Goal: Task Accomplishment & Management: Manage account settings

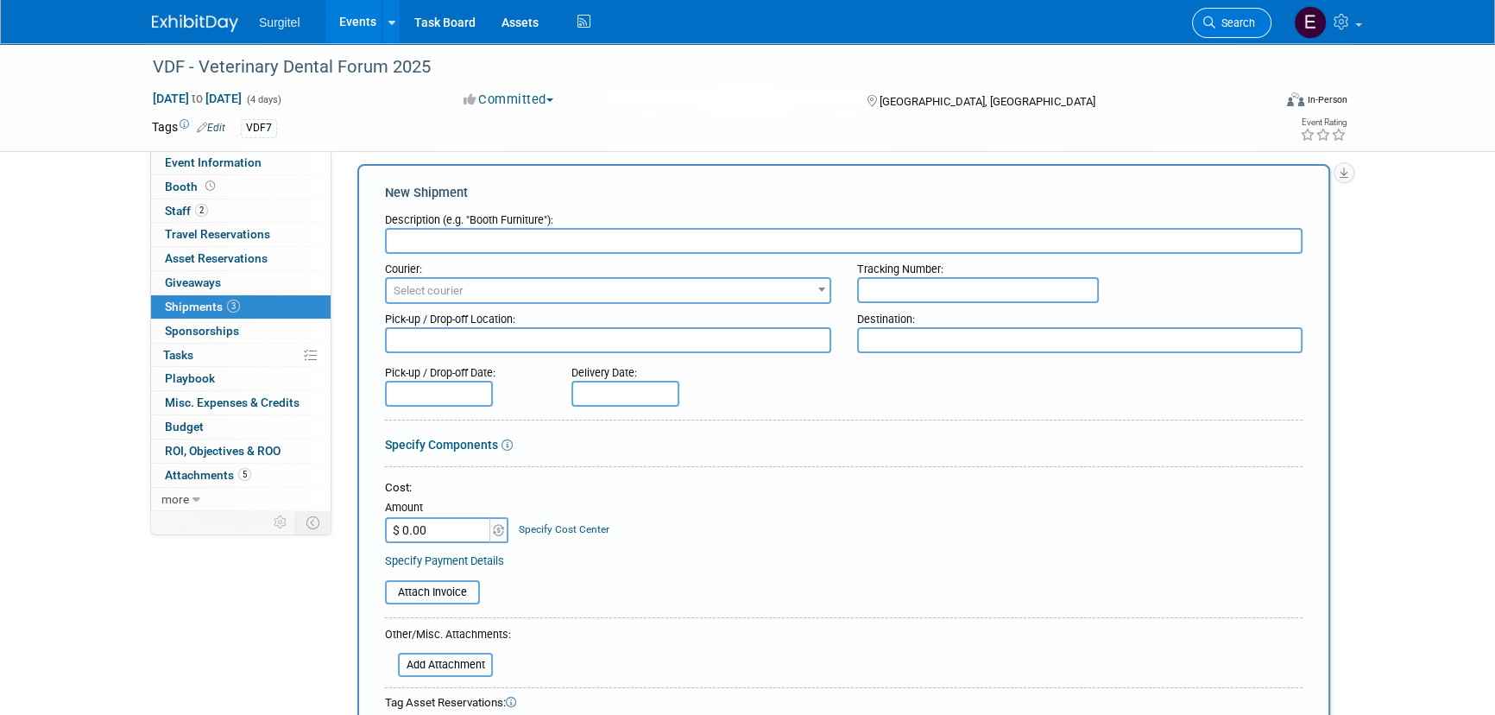
click at [1245, 15] on link "Search" at bounding box center [1231, 23] width 79 height 30
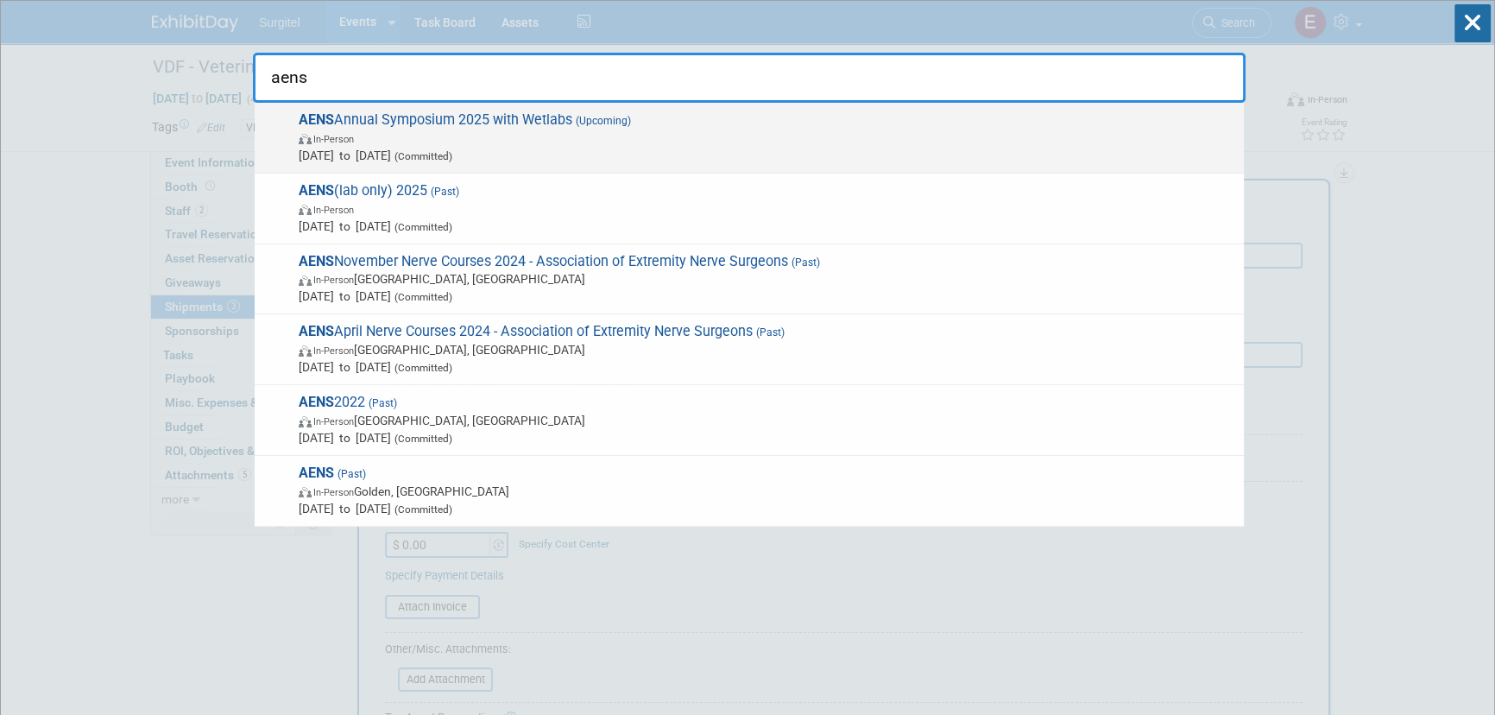
type input "aens"
click at [736, 166] on div "AENS Annual Symposium 2025 with Wetlabs (Upcoming) In-Person [DATE] to [DATE] (…" at bounding box center [749, 138] width 989 height 71
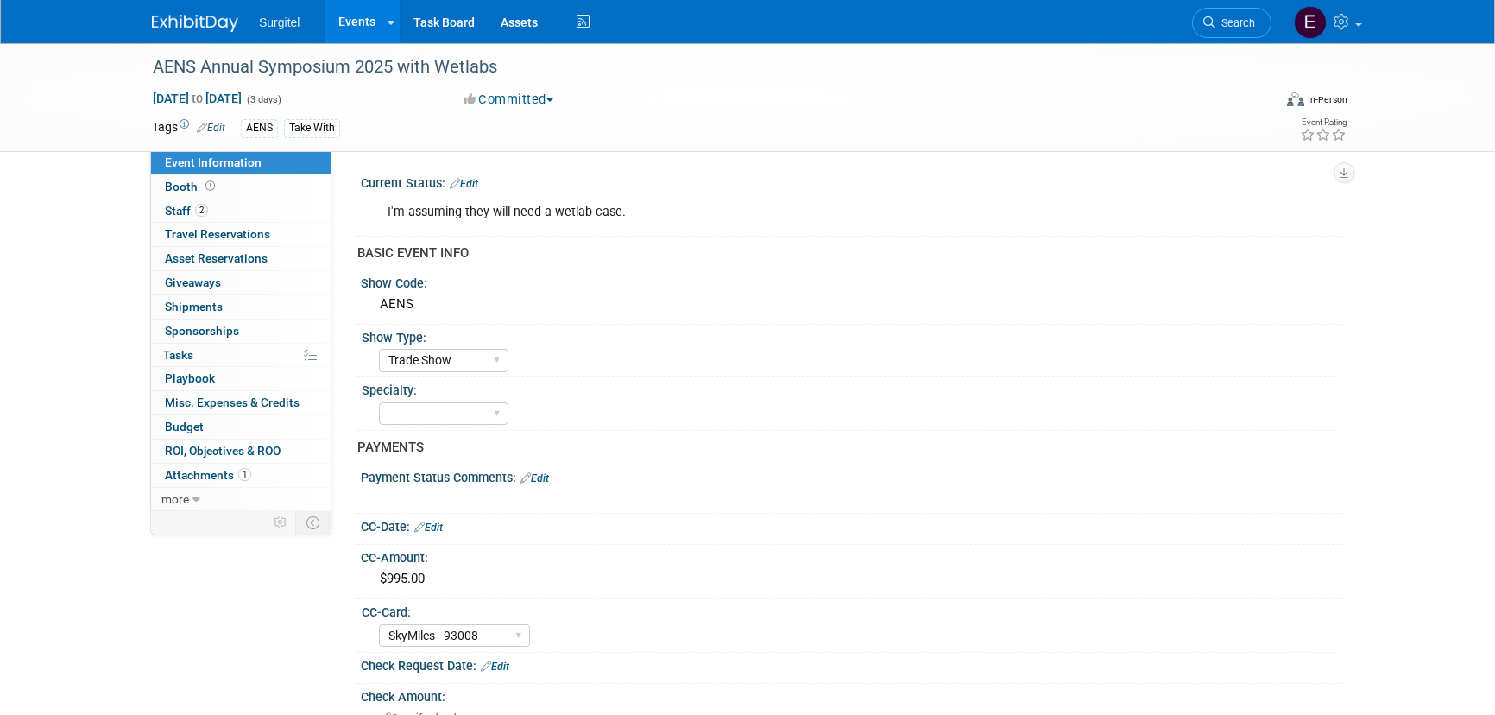
select select "Trade Show"
select select "SkyMiles - 93008"
select select "No"
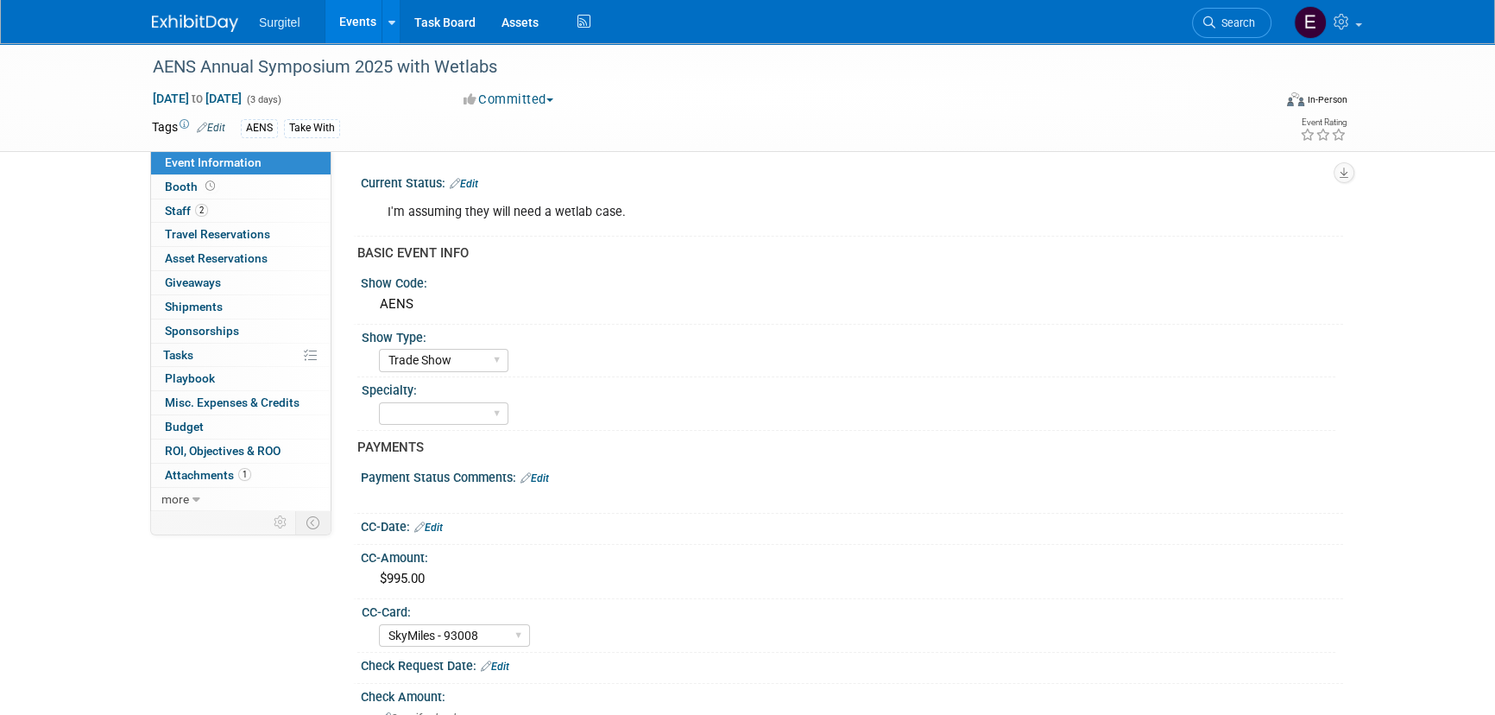
click at [478, 179] on link "Edit" at bounding box center [464, 184] width 28 height 12
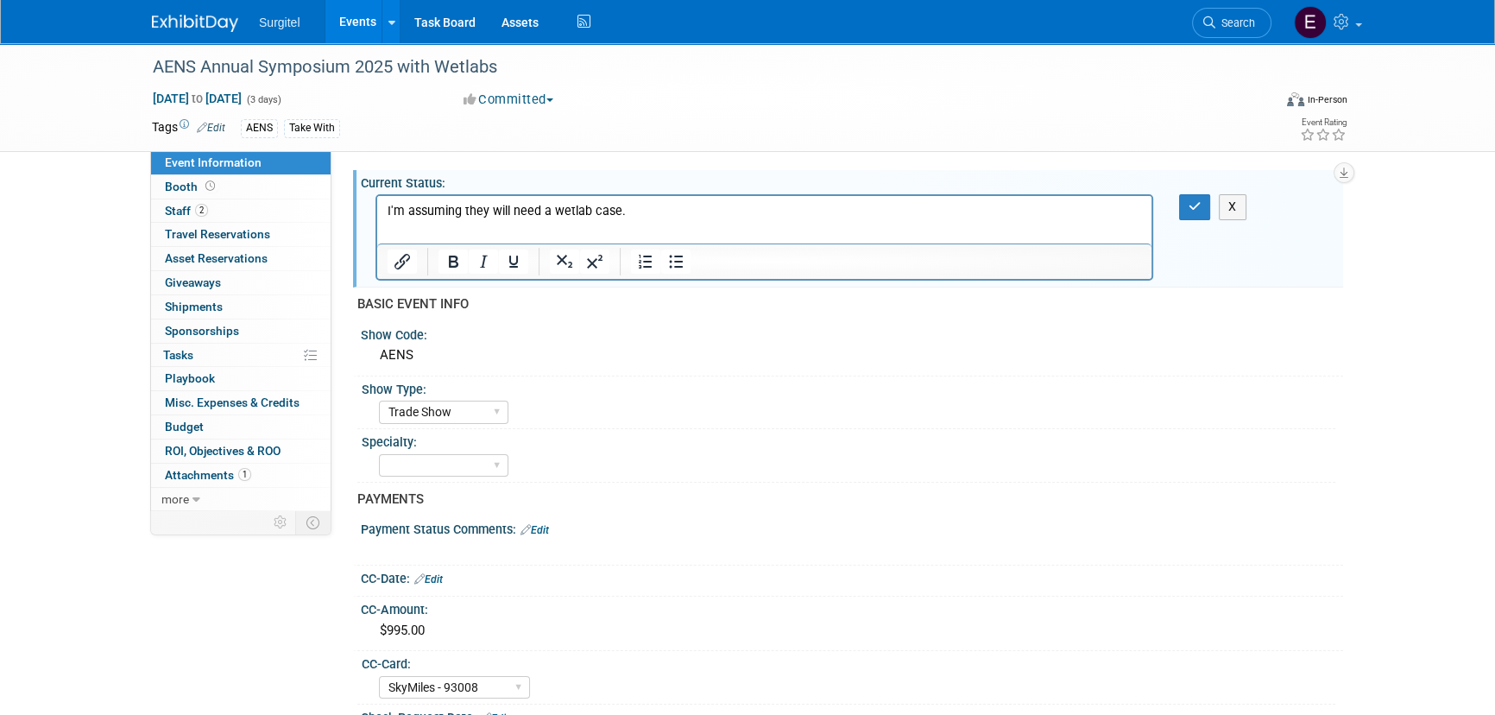
drag, startPoint x: 686, startPoint y: 207, endPoint x: 645, endPoint y: 369, distance: 166.6
click at [377, 196] on html "I'm assuming they will need a wetlab case." at bounding box center [764, 208] width 774 height 24
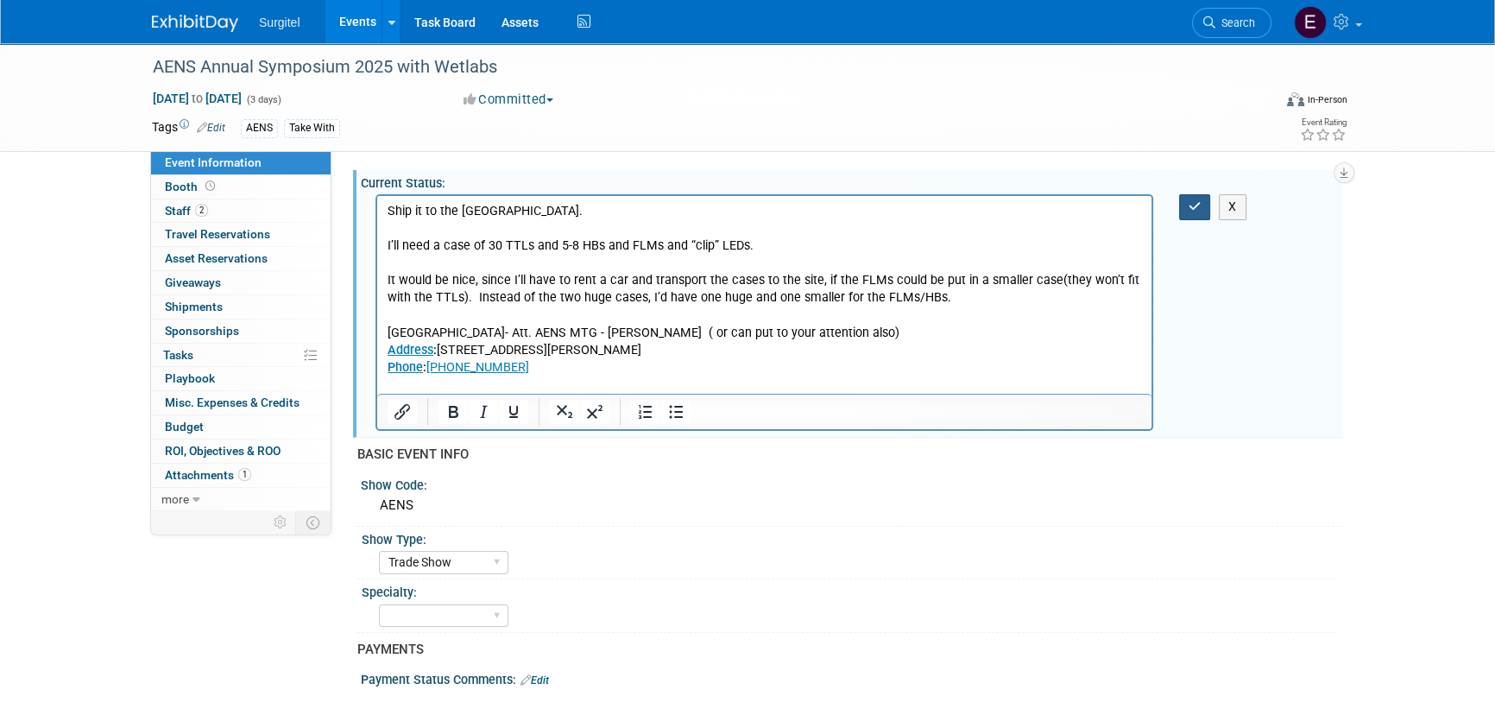
click at [1185, 198] on button "button" at bounding box center [1195, 206] width 32 height 25
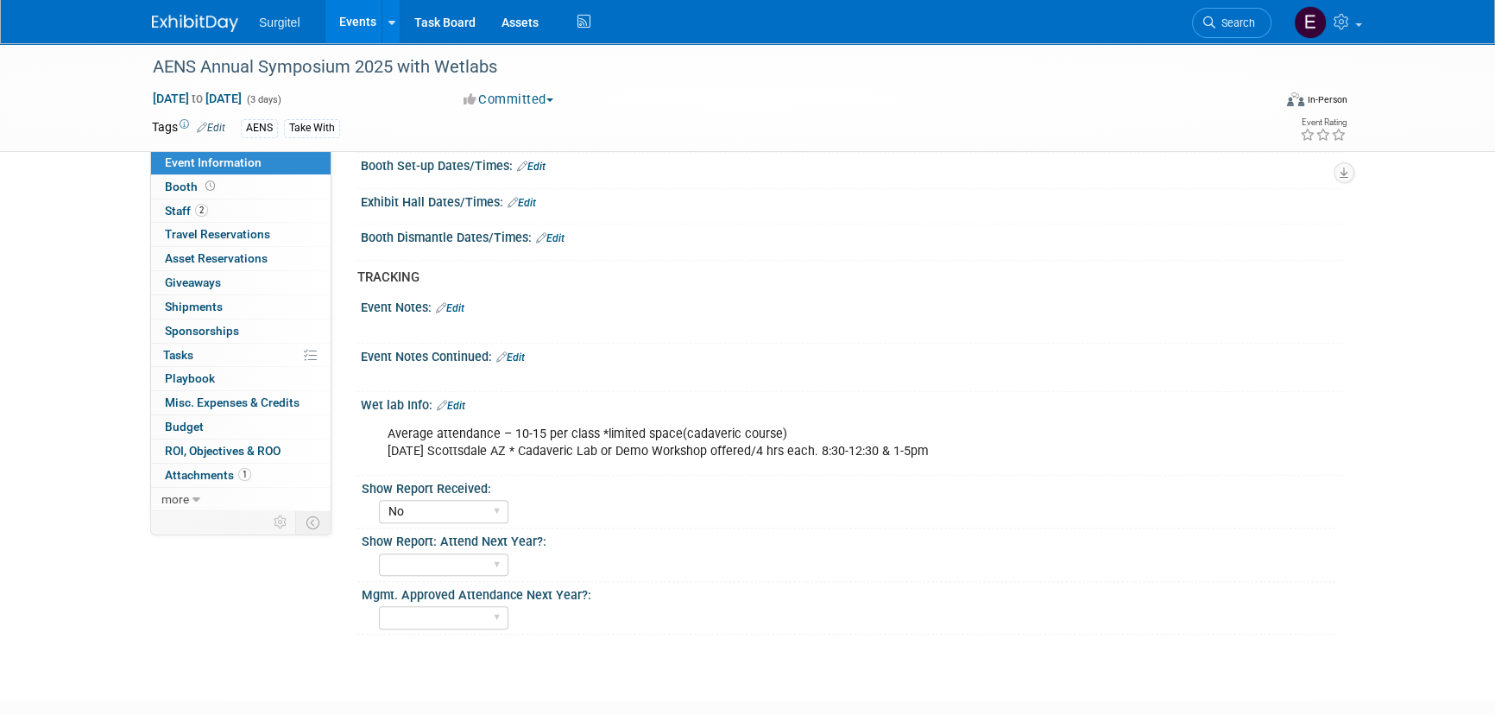
scroll to position [1388, 0]
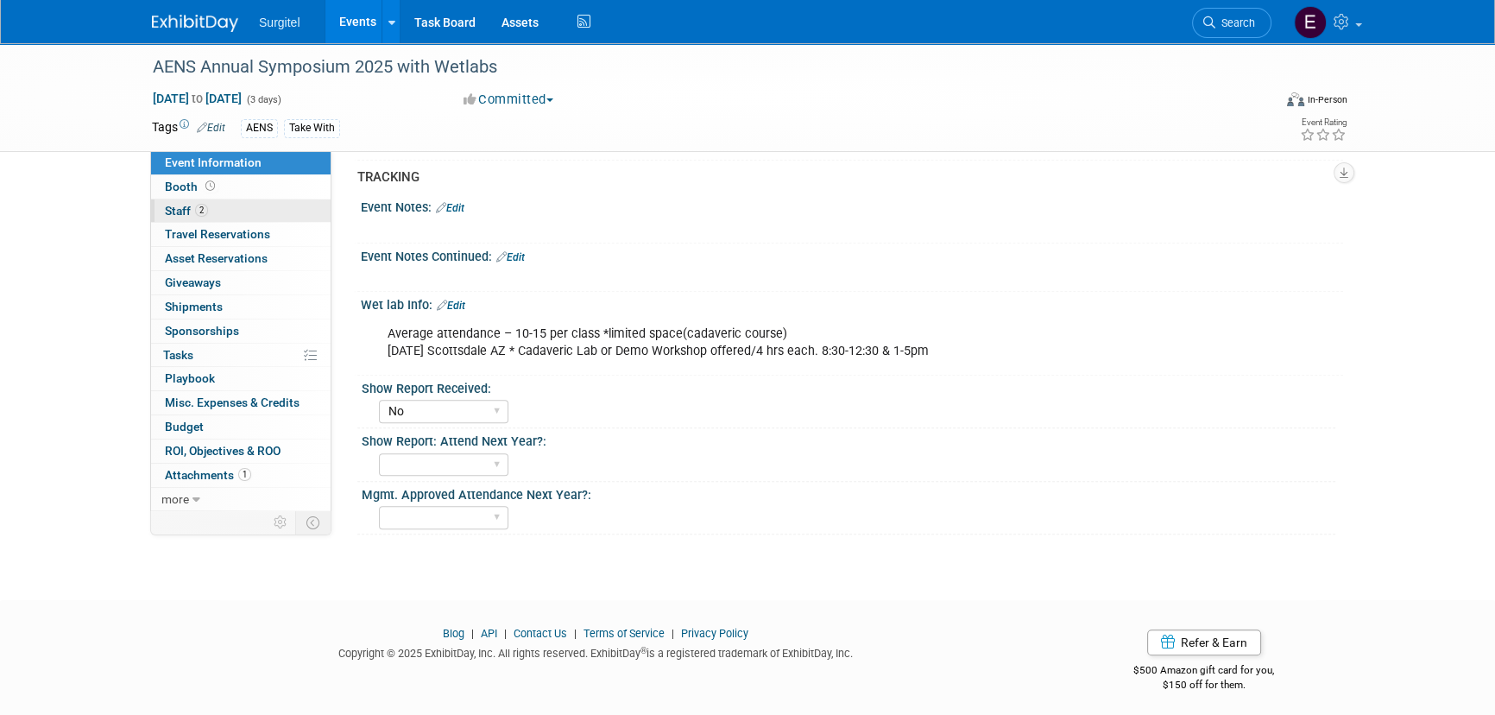
click at [271, 205] on link "2 Staff 2" at bounding box center [241, 210] width 180 height 23
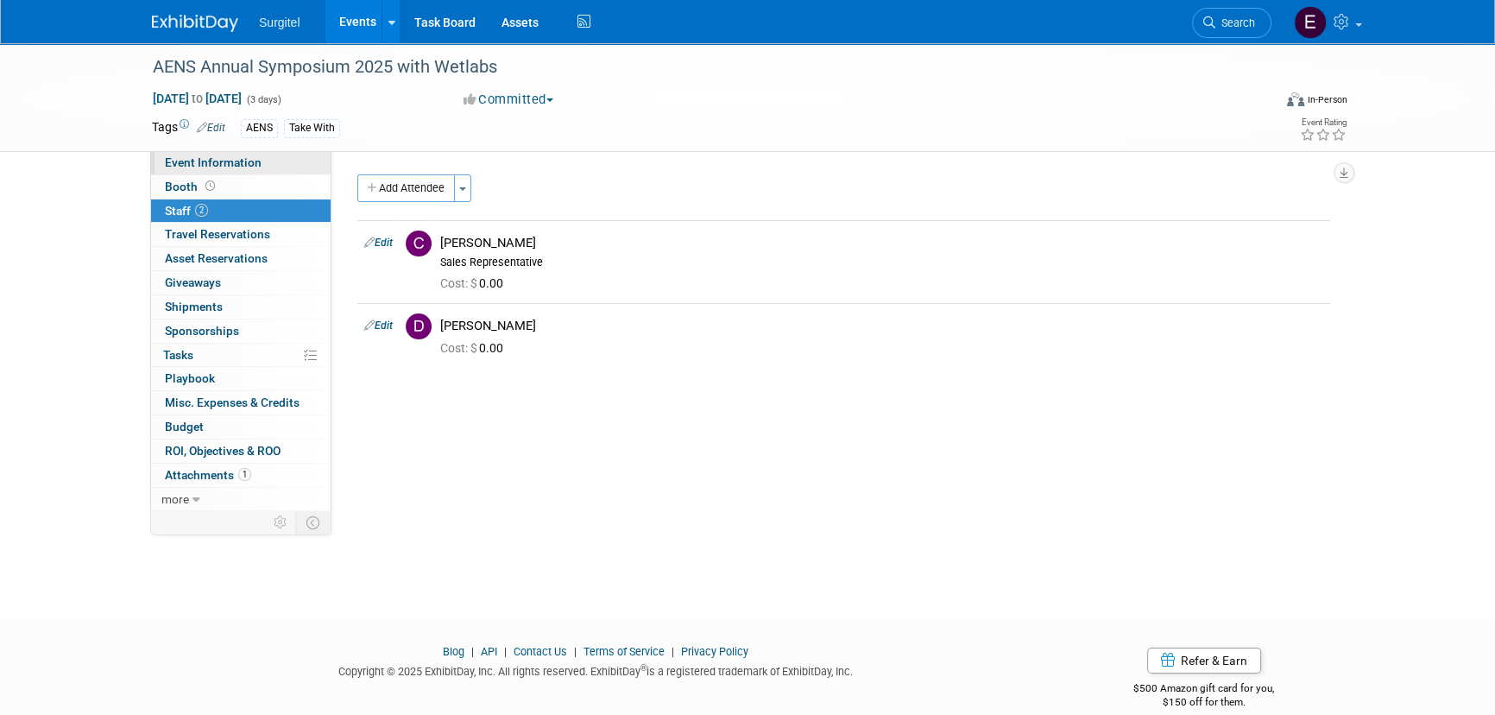
click at [233, 171] on link "Event Information" at bounding box center [241, 162] width 180 height 23
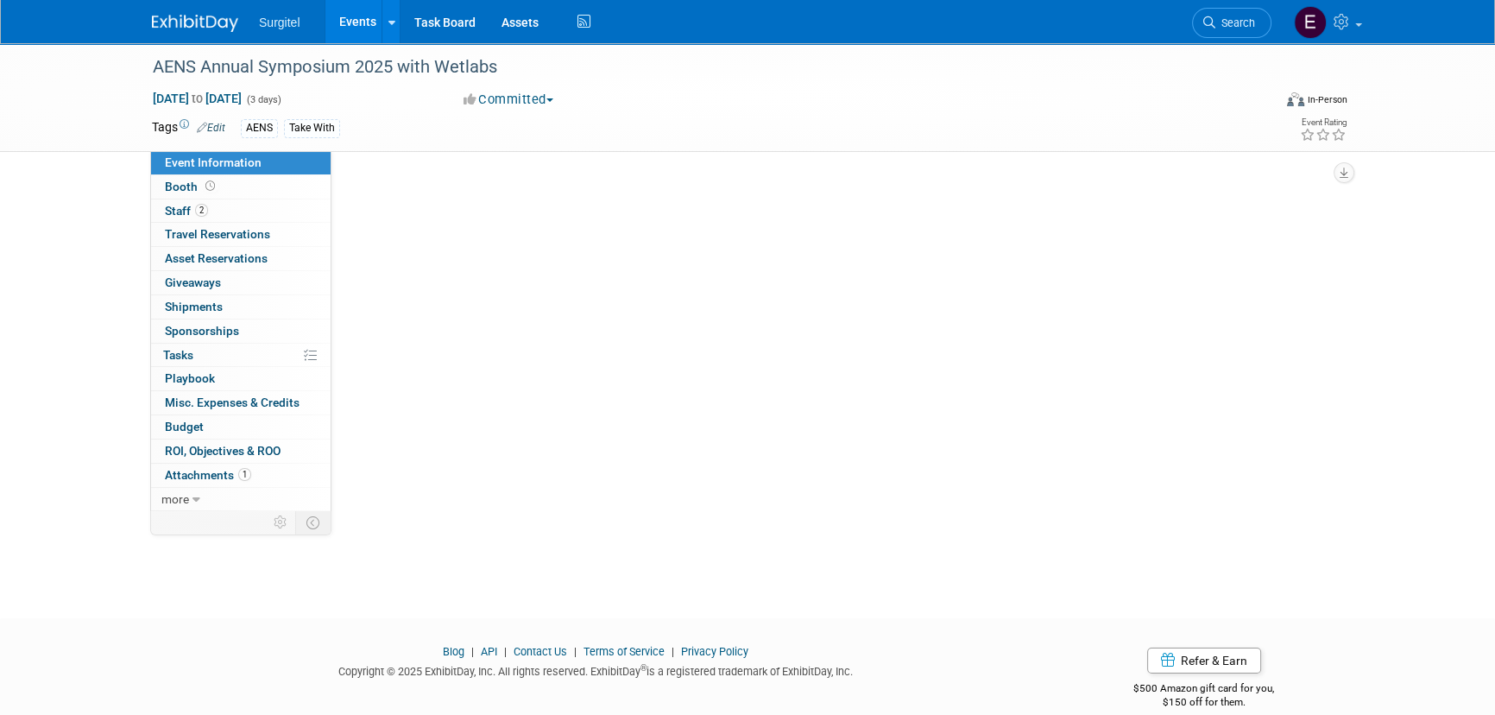
select select "Trade Show"
select select "SkyMiles - 93008"
select select "No"
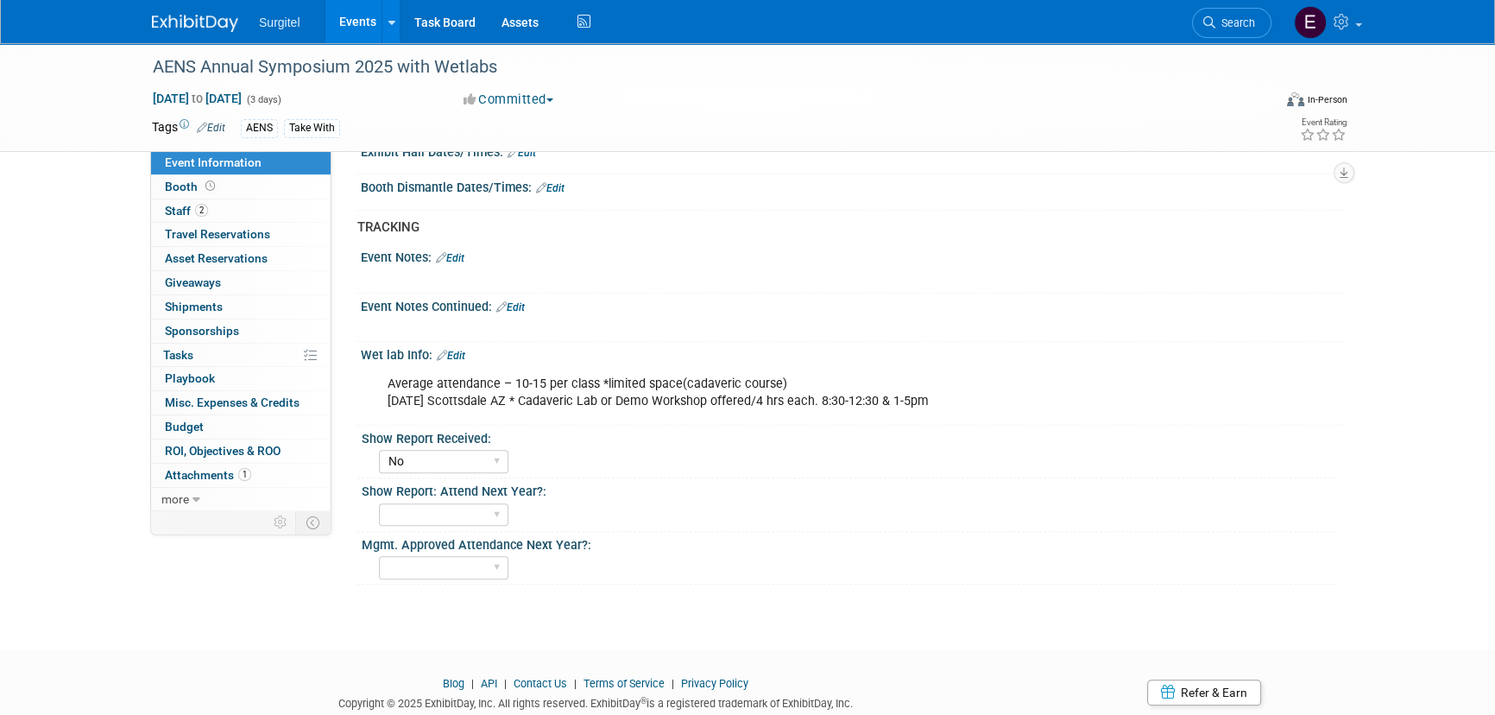
scroll to position [1309, 0]
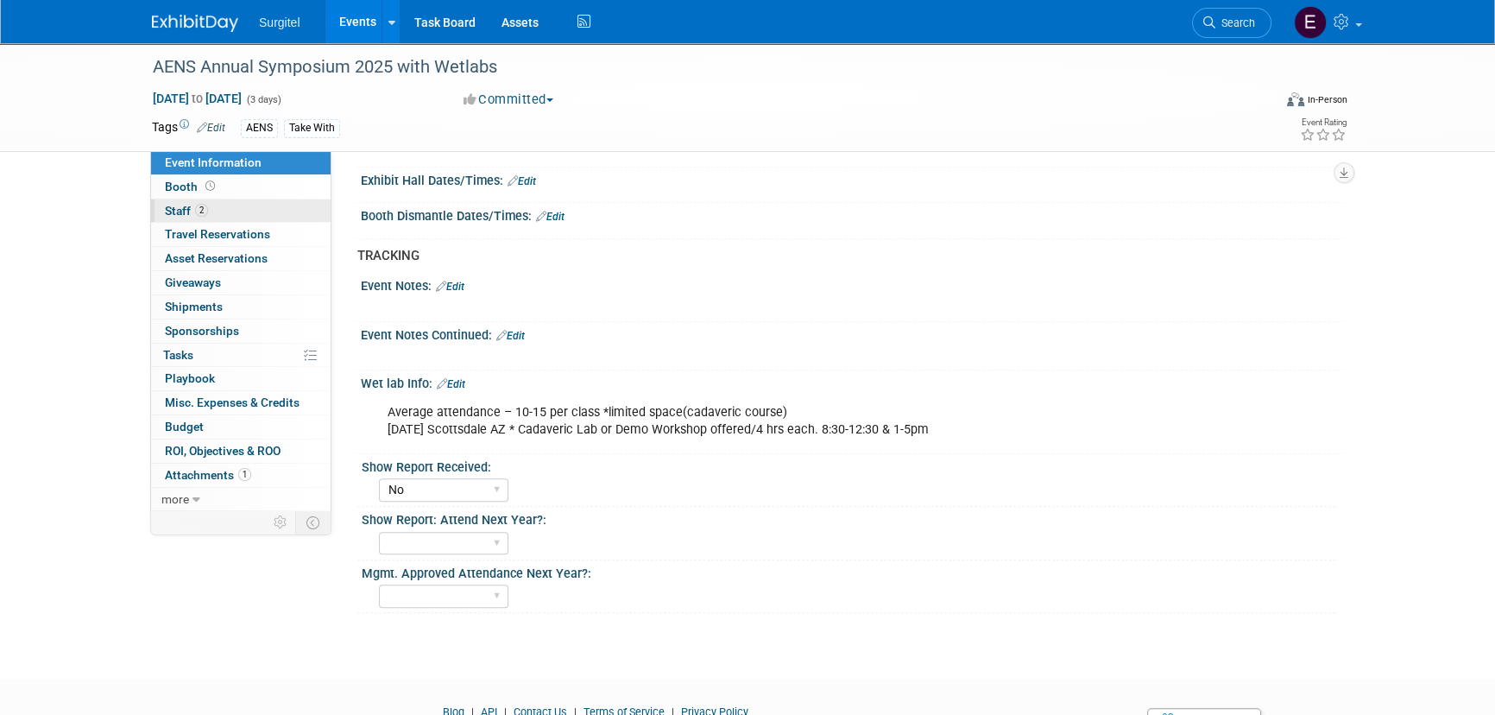
click at [276, 215] on link "2 Staff 2" at bounding box center [241, 210] width 180 height 23
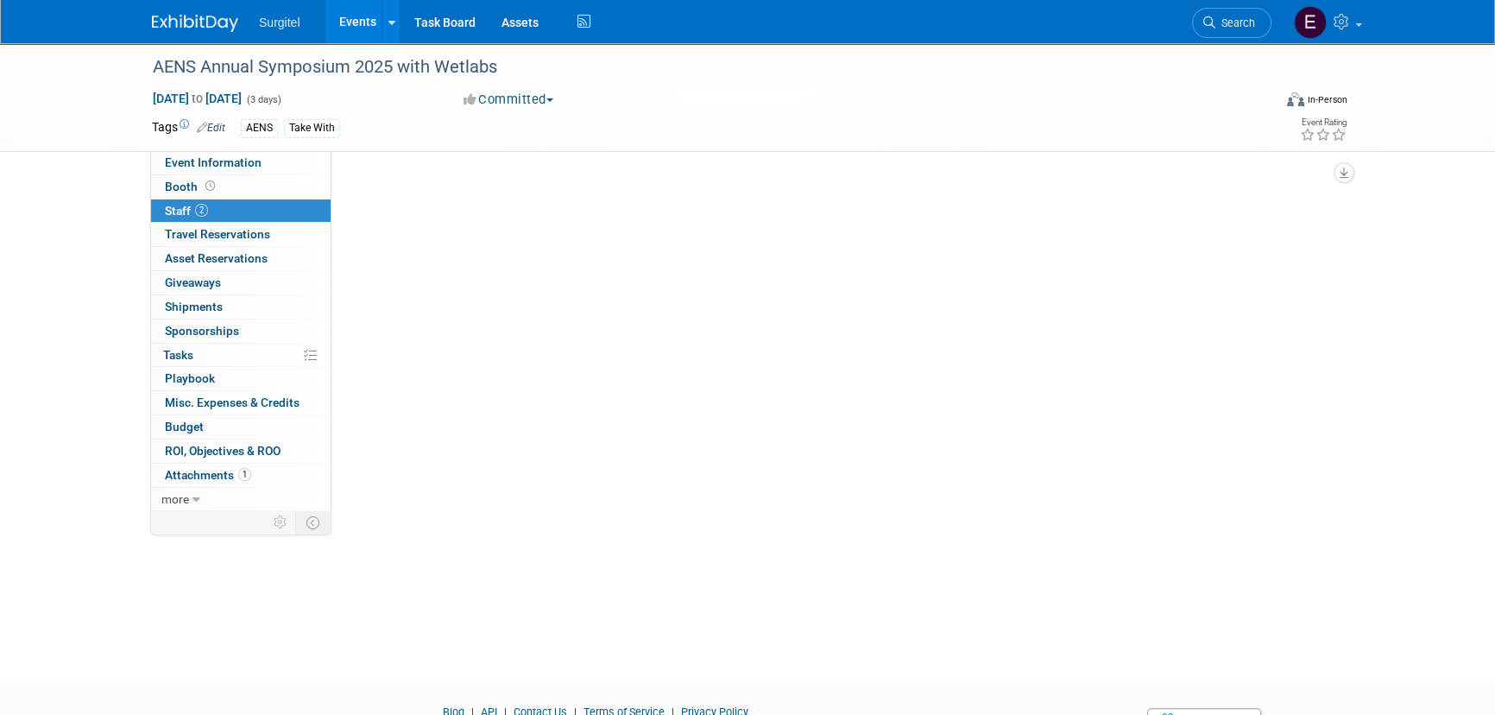
scroll to position [0, 0]
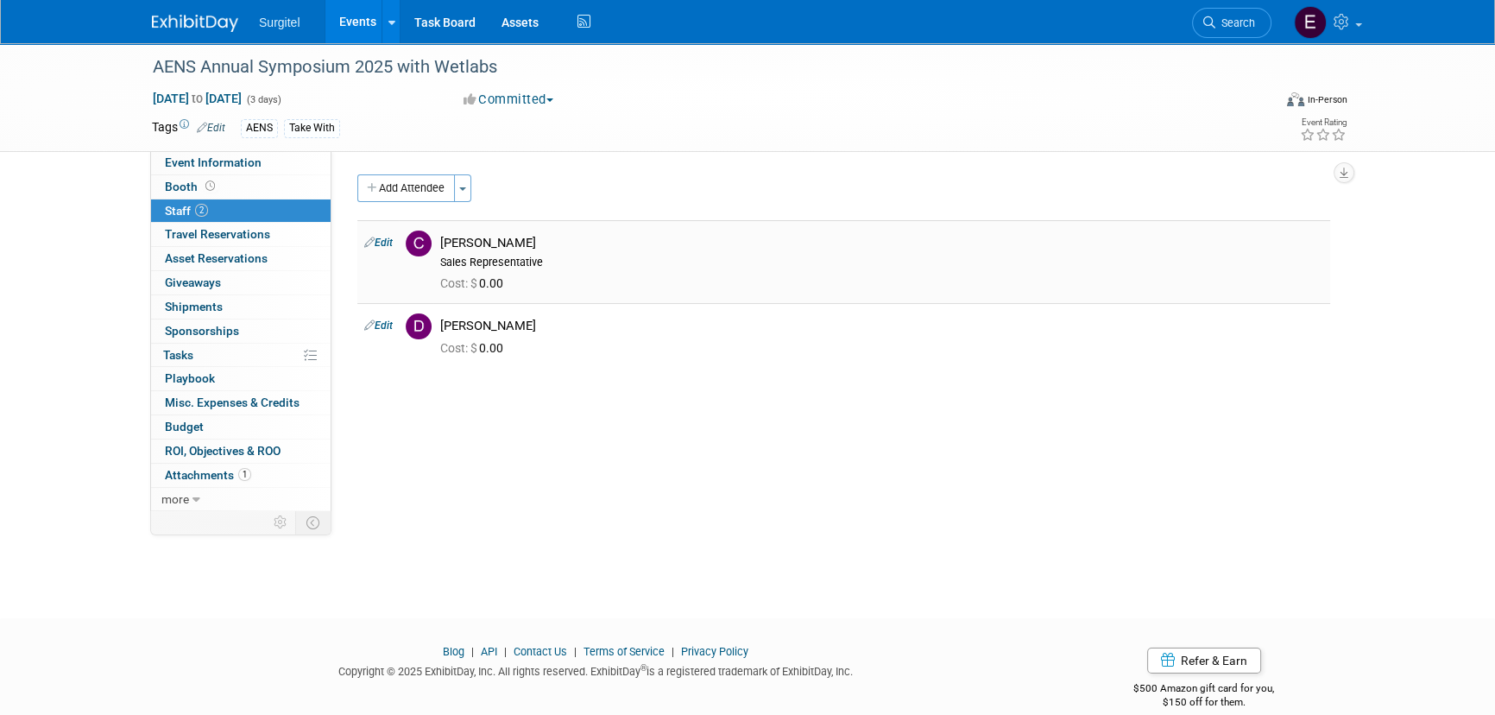
click at [387, 242] on link "Edit" at bounding box center [378, 242] width 28 height 12
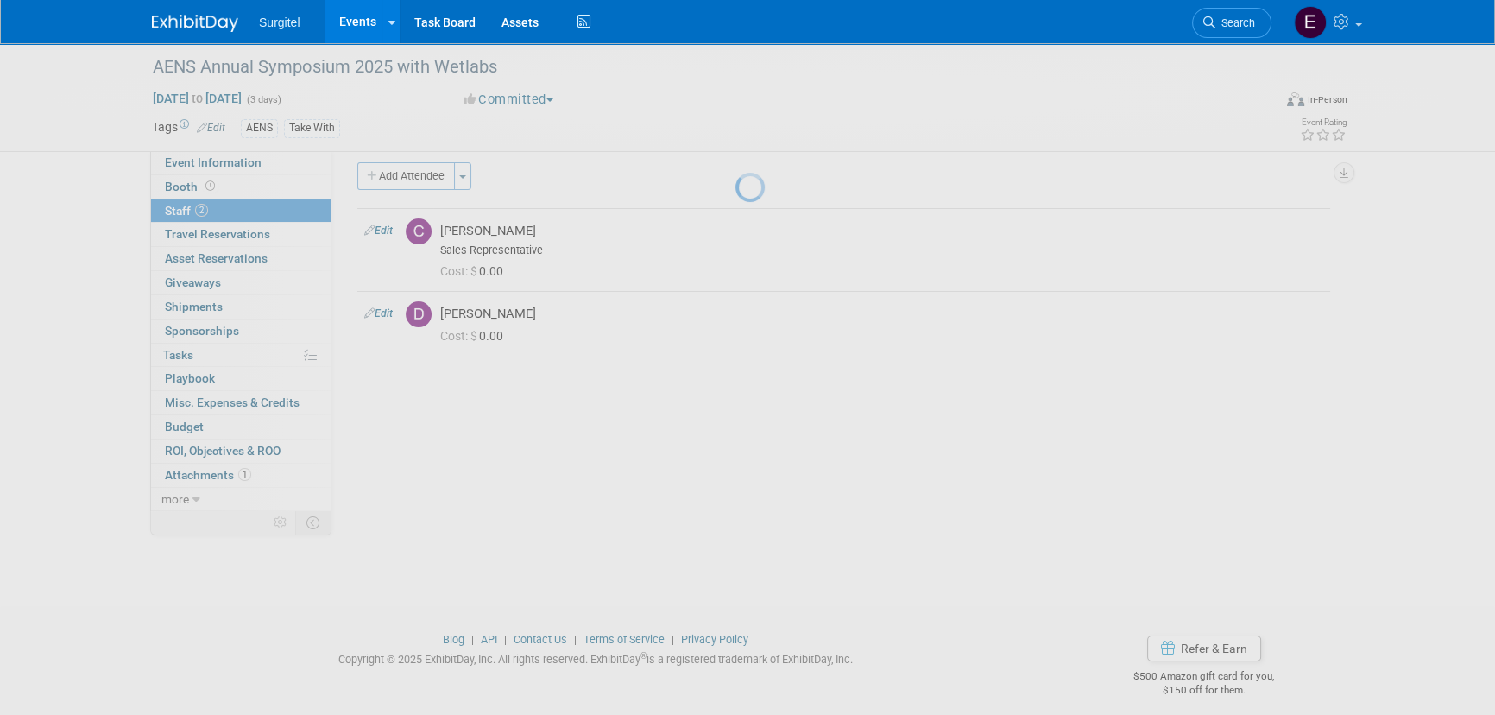
select select "5163f9a7-443d-4129-895a-bad18c3978bb"
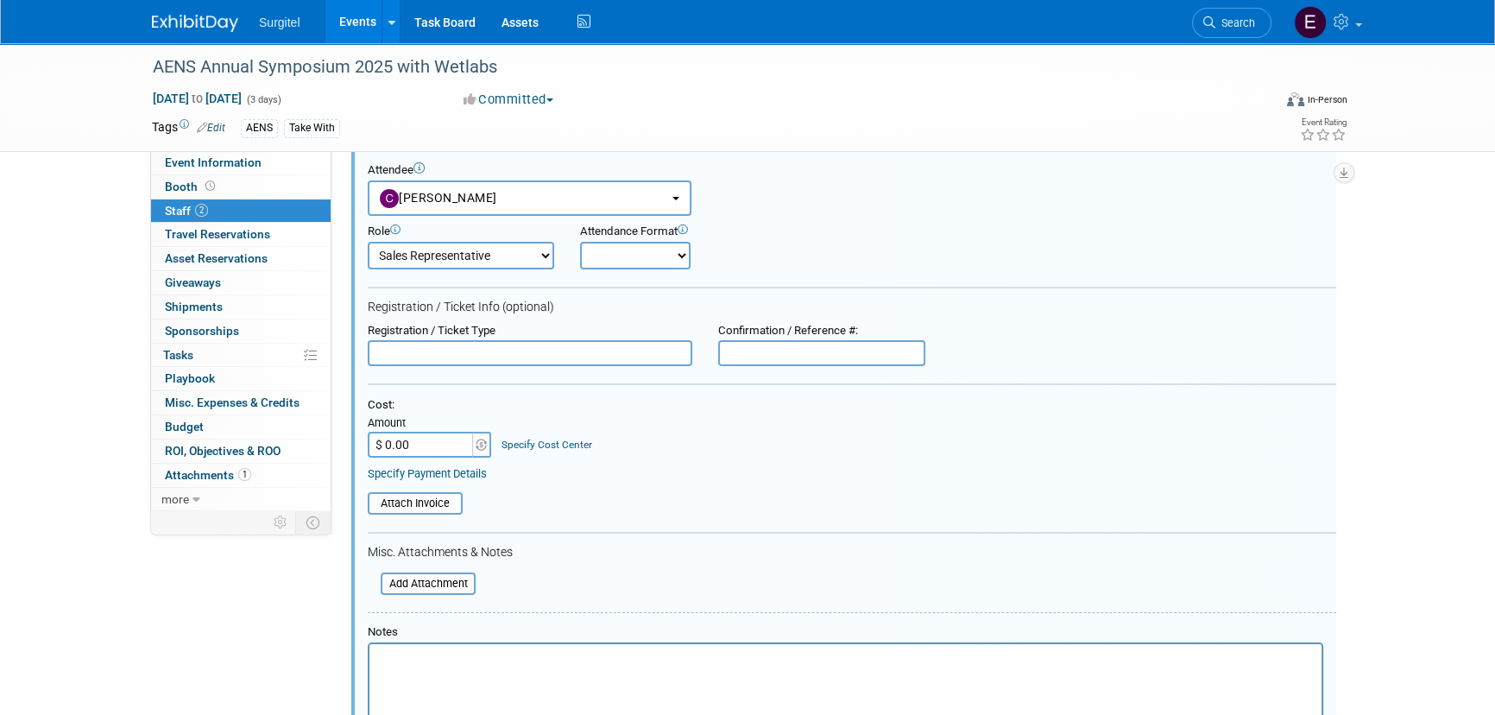
scroll to position [416, 0]
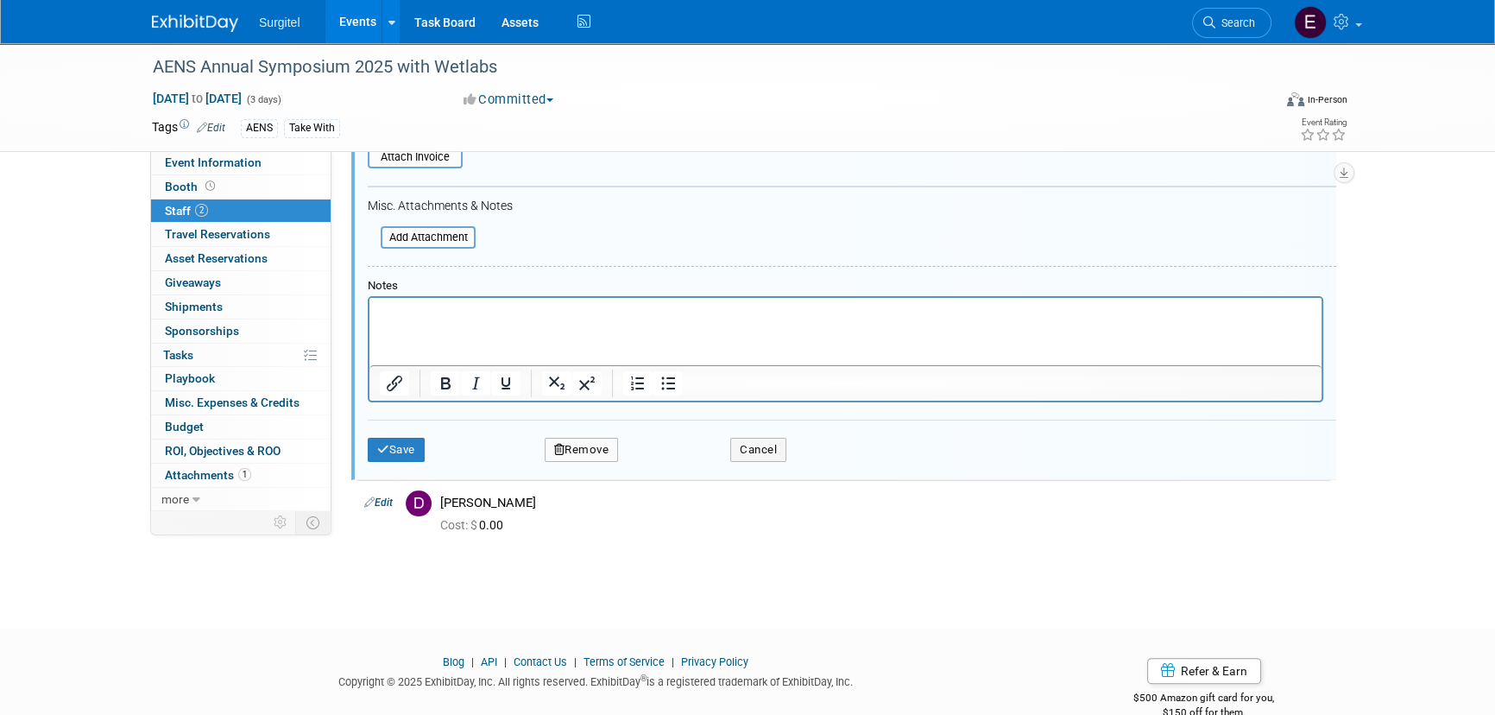
click at [591, 457] on button "Remove" at bounding box center [582, 450] width 74 height 24
click at [685, 463] on link "Yes" at bounding box center [675, 462] width 50 height 28
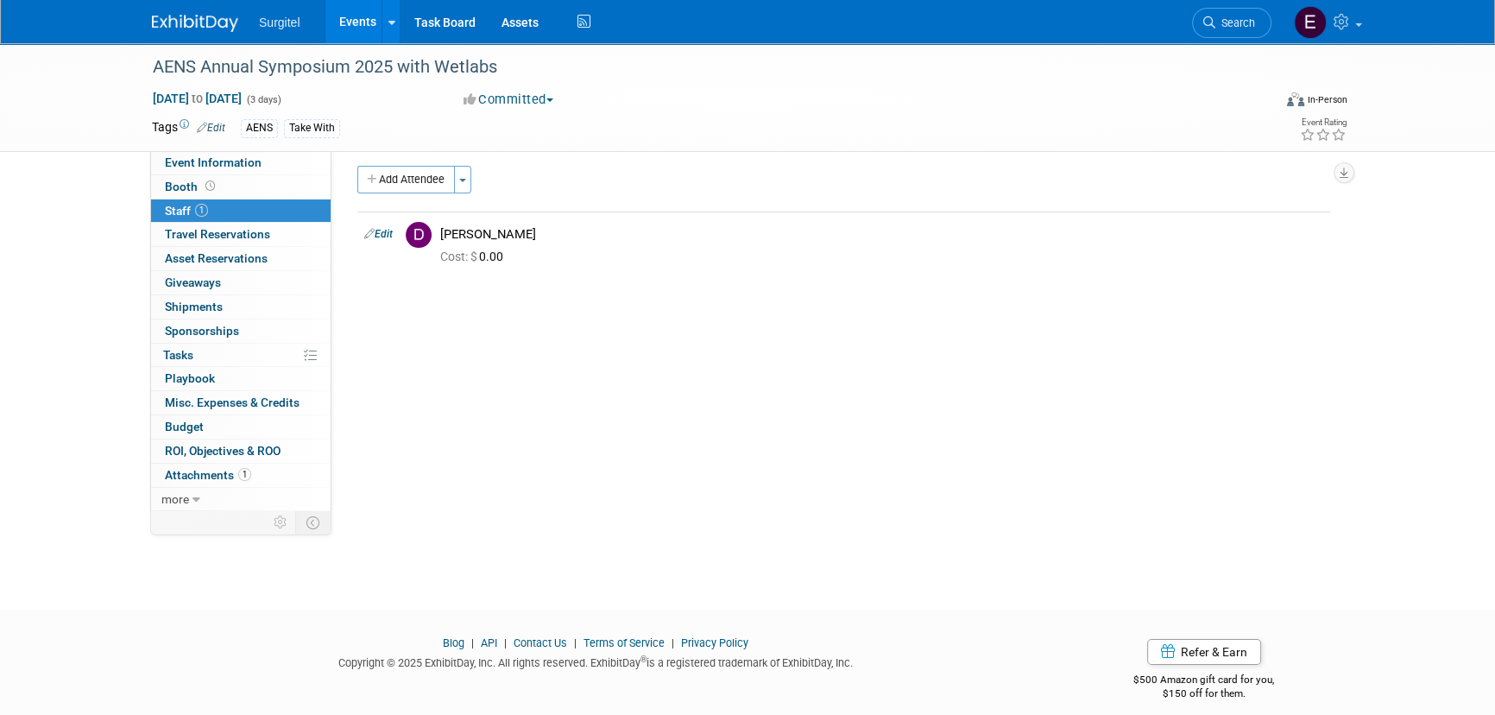
scroll to position [0, 0]
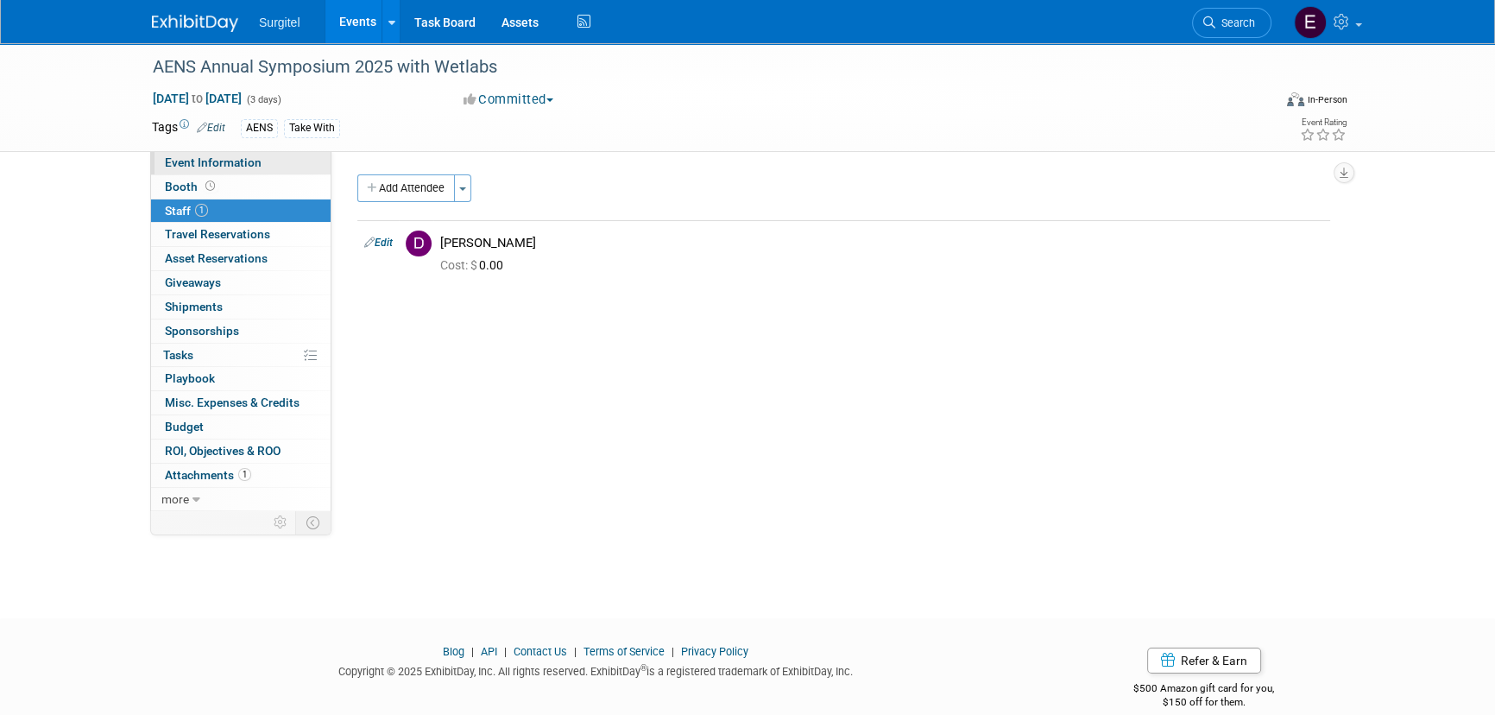
click at [243, 154] on link "Event Information" at bounding box center [241, 162] width 180 height 23
select select "Trade Show"
select select "SkyMiles - 93008"
select select "No"
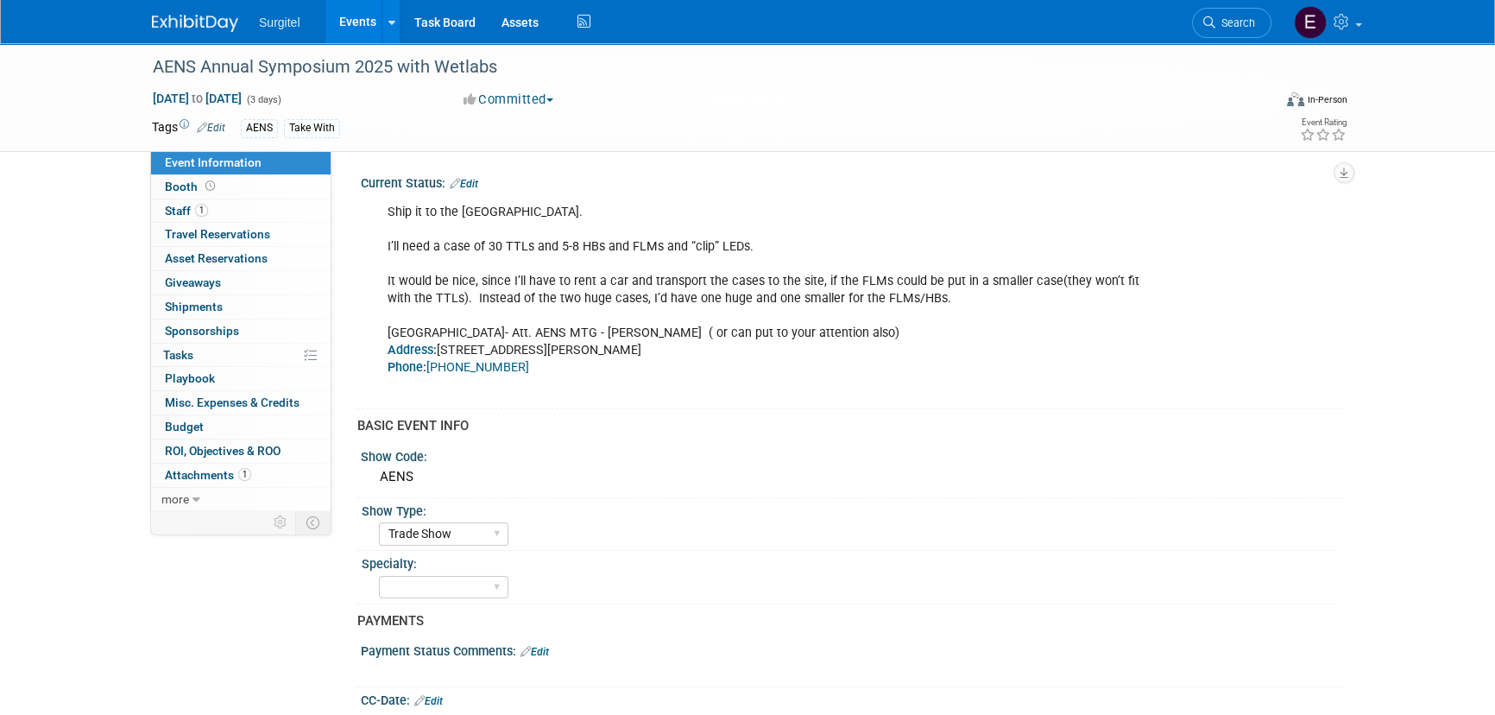
drag, startPoint x: 217, startPoint y: 126, endPoint x: 281, endPoint y: 125, distance: 64.7
click at [217, 125] on link "Edit" at bounding box center [211, 128] width 28 height 12
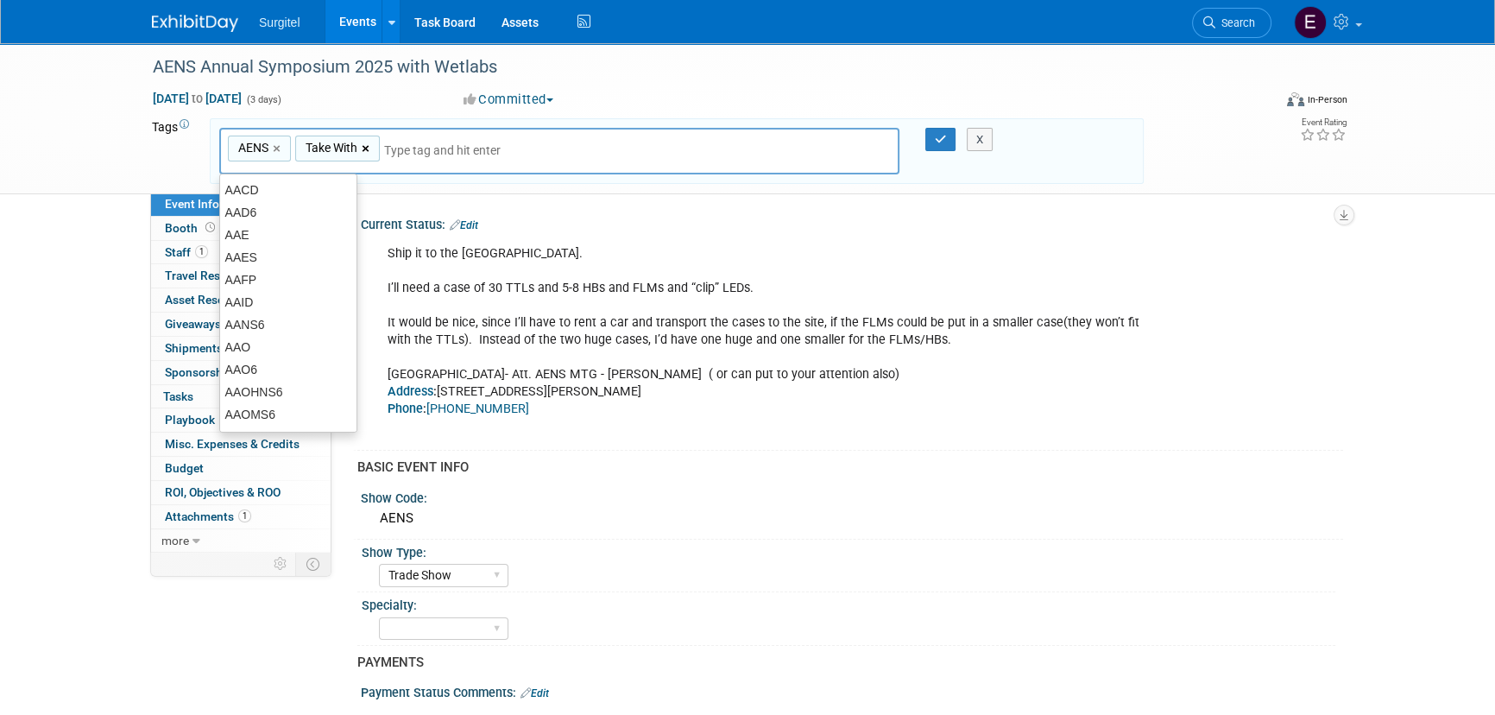
click at [369, 146] on link "×" at bounding box center [367, 149] width 11 height 20
type input "AENS"
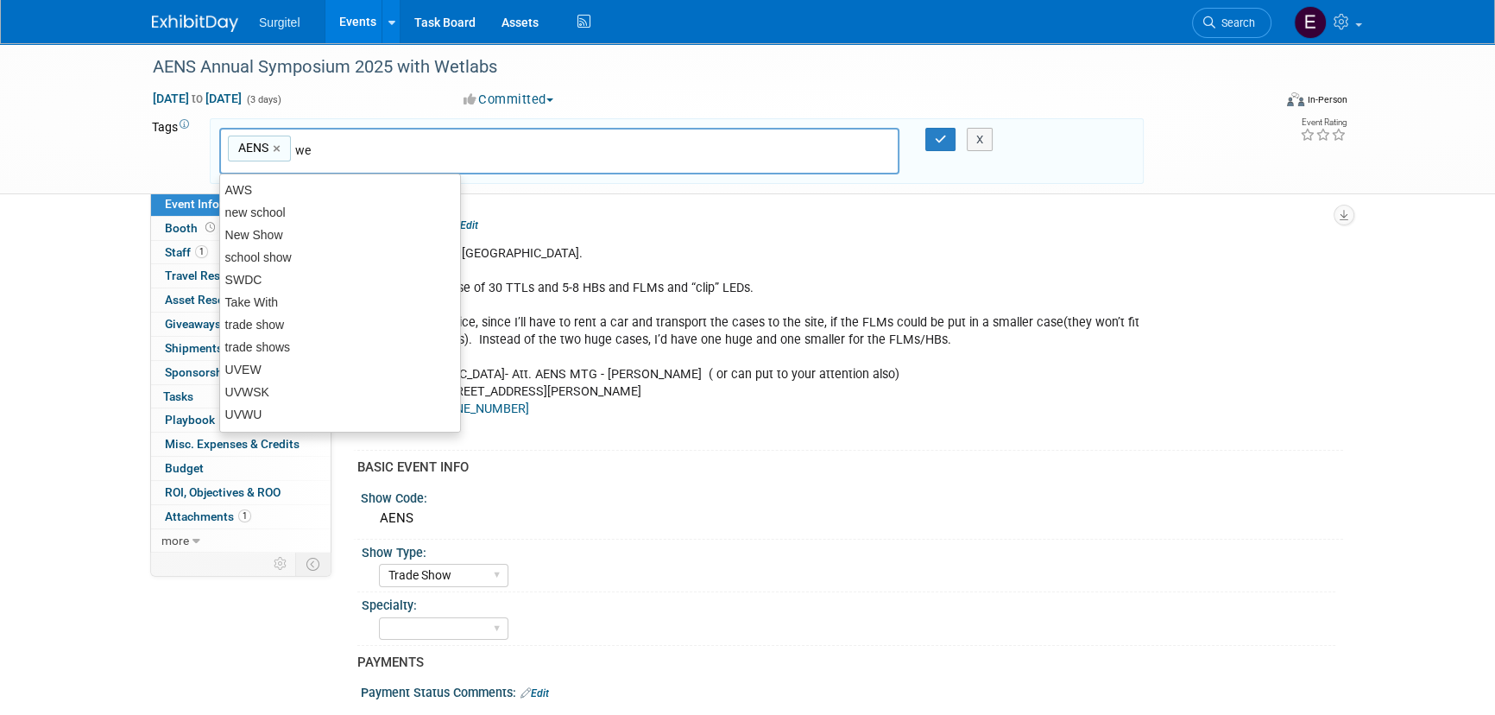
type input "wet"
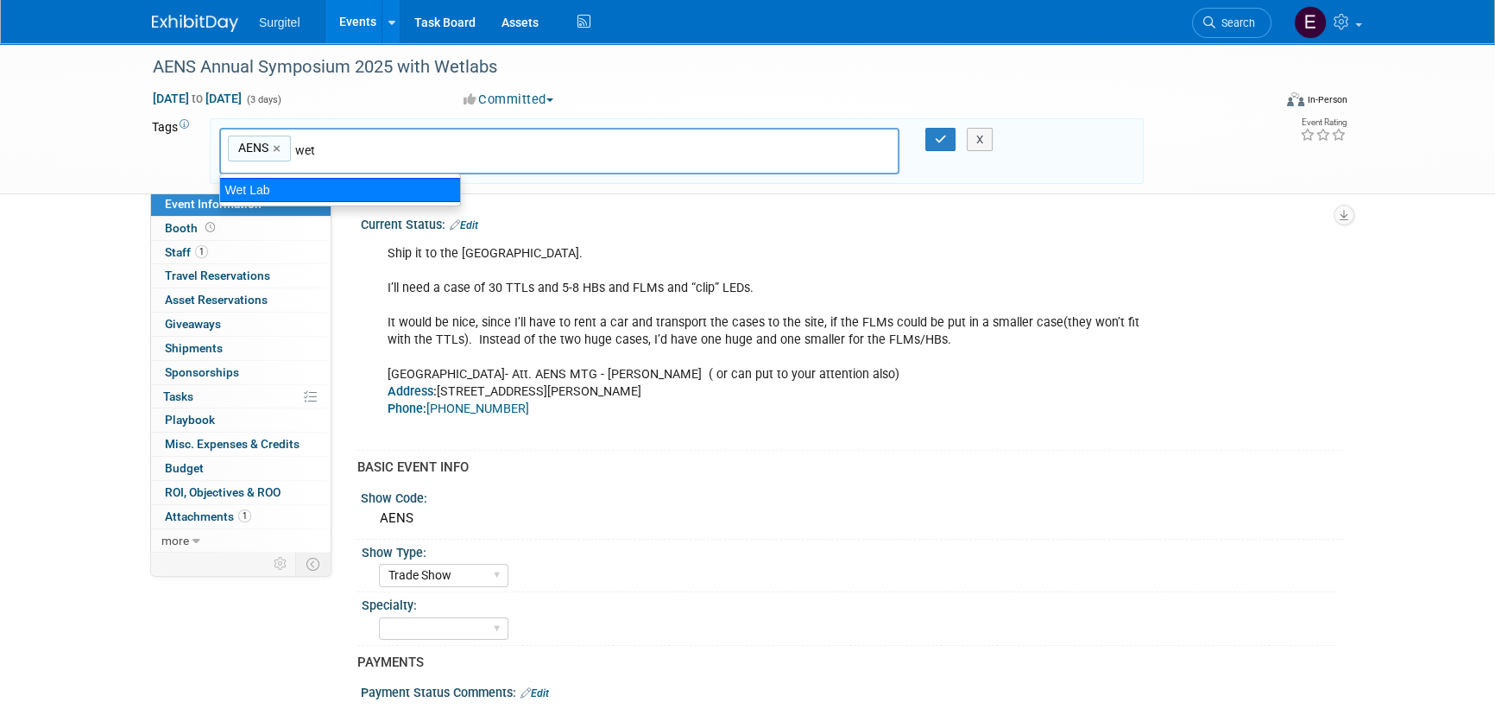
click at [354, 198] on div "Wet Lab" at bounding box center [340, 190] width 242 height 24
type input "AENS, Wet Lab"
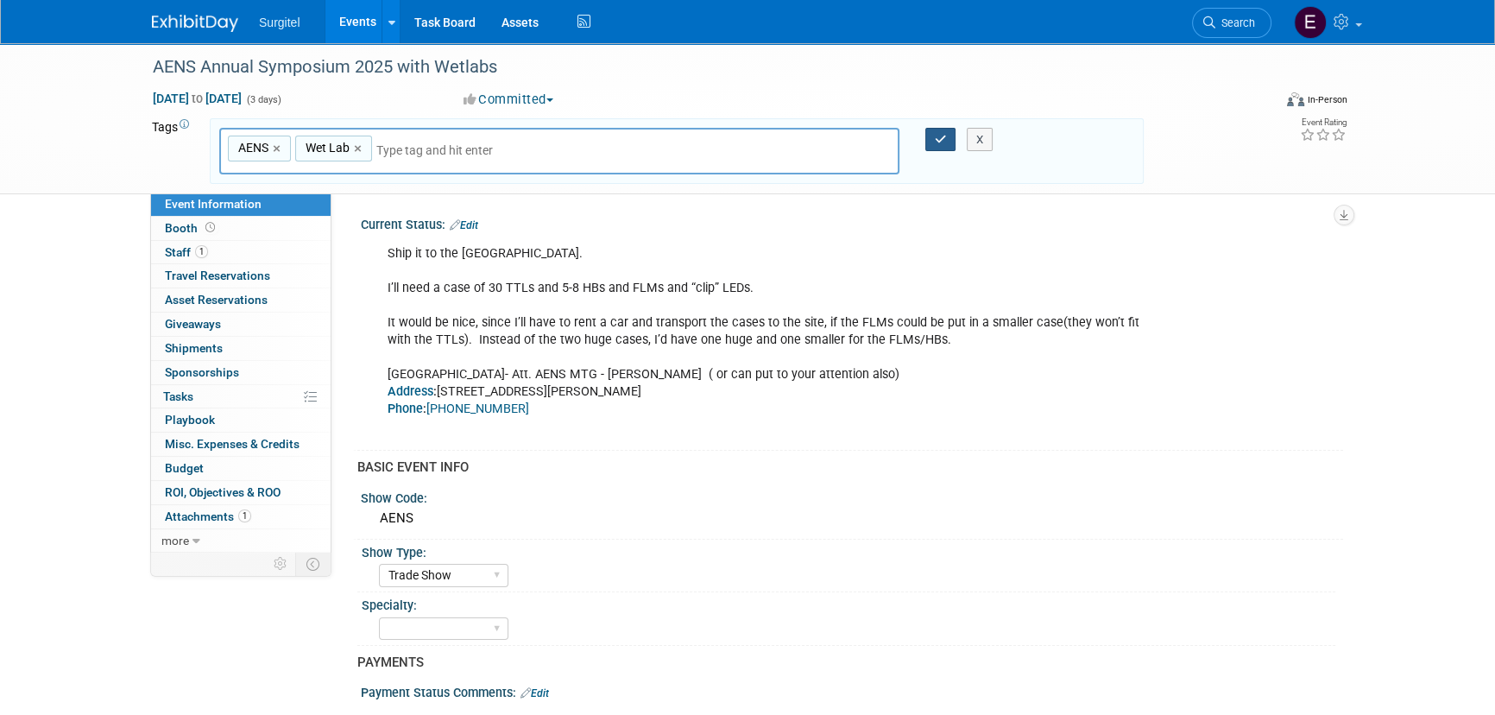
click at [945, 129] on button "button" at bounding box center [940, 140] width 31 height 24
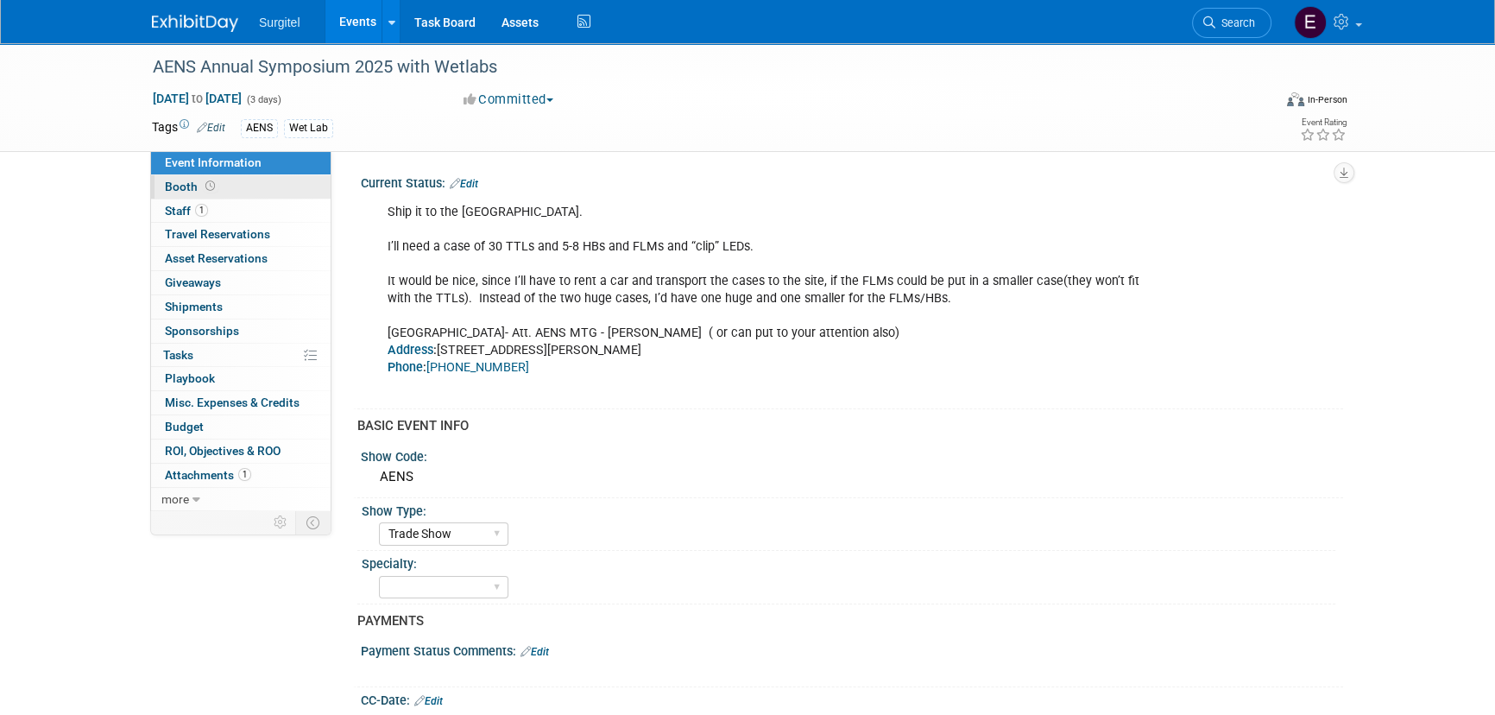
click at [235, 198] on link "Booth" at bounding box center [241, 186] width 180 height 23
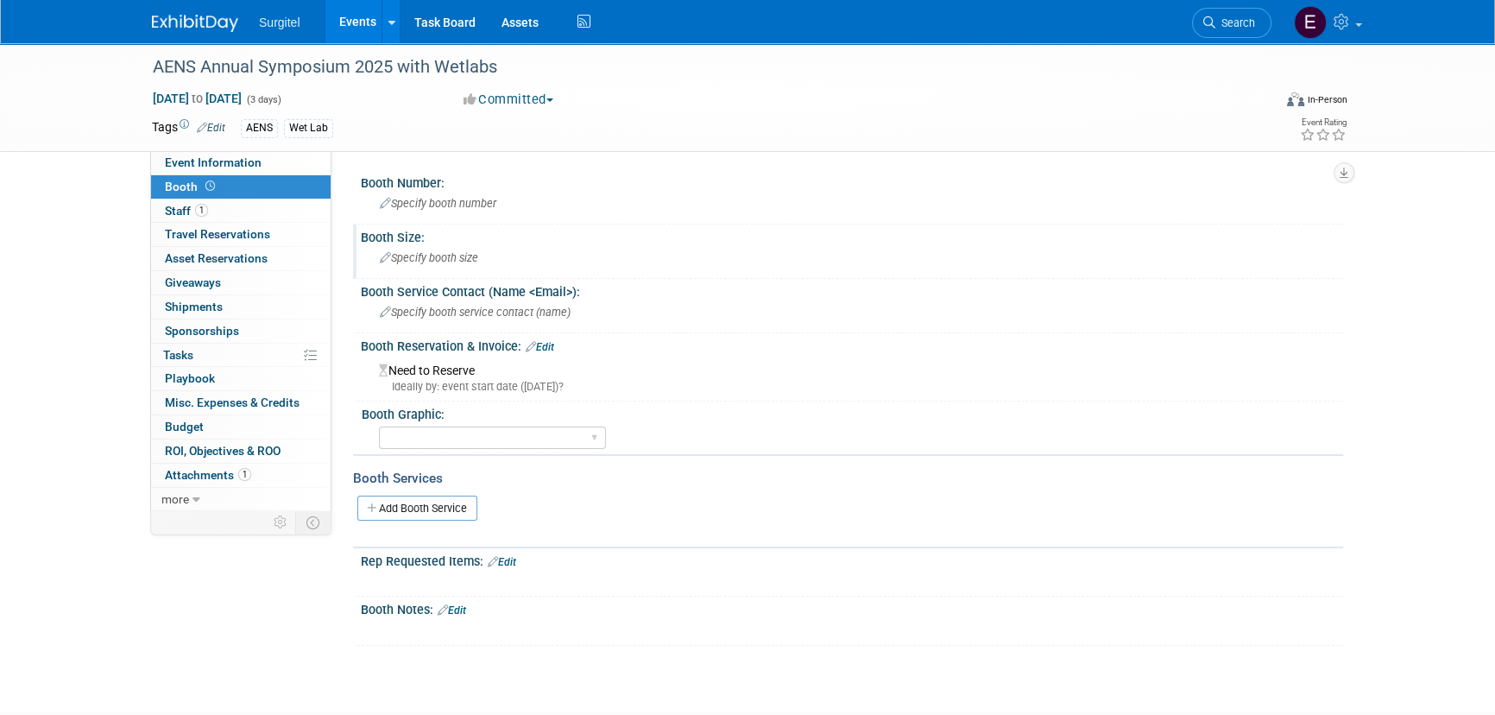
click at [420, 257] on span "Specify booth size" at bounding box center [429, 257] width 98 height 13
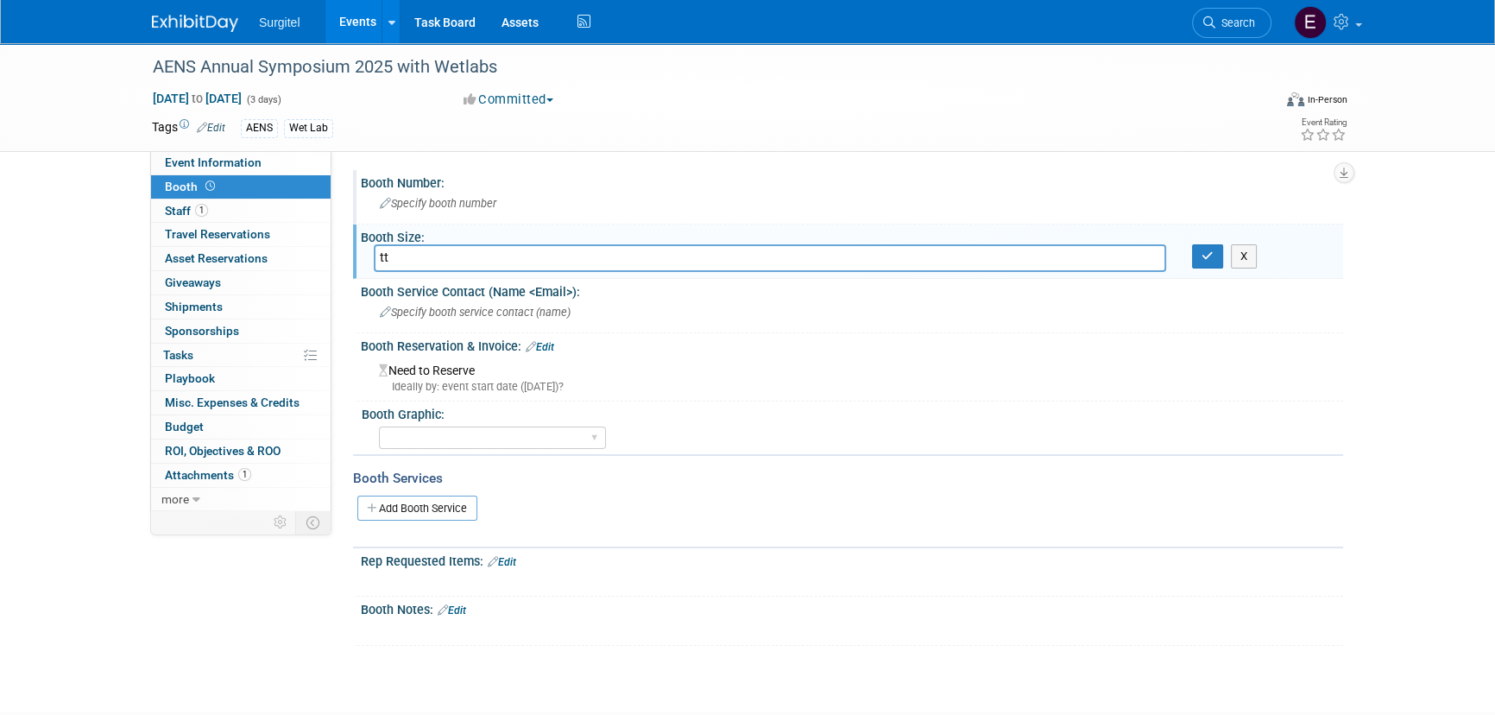
type input "t"
type input "TT"
click at [1210, 254] on icon "button" at bounding box center [1207, 255] width 12 height 11
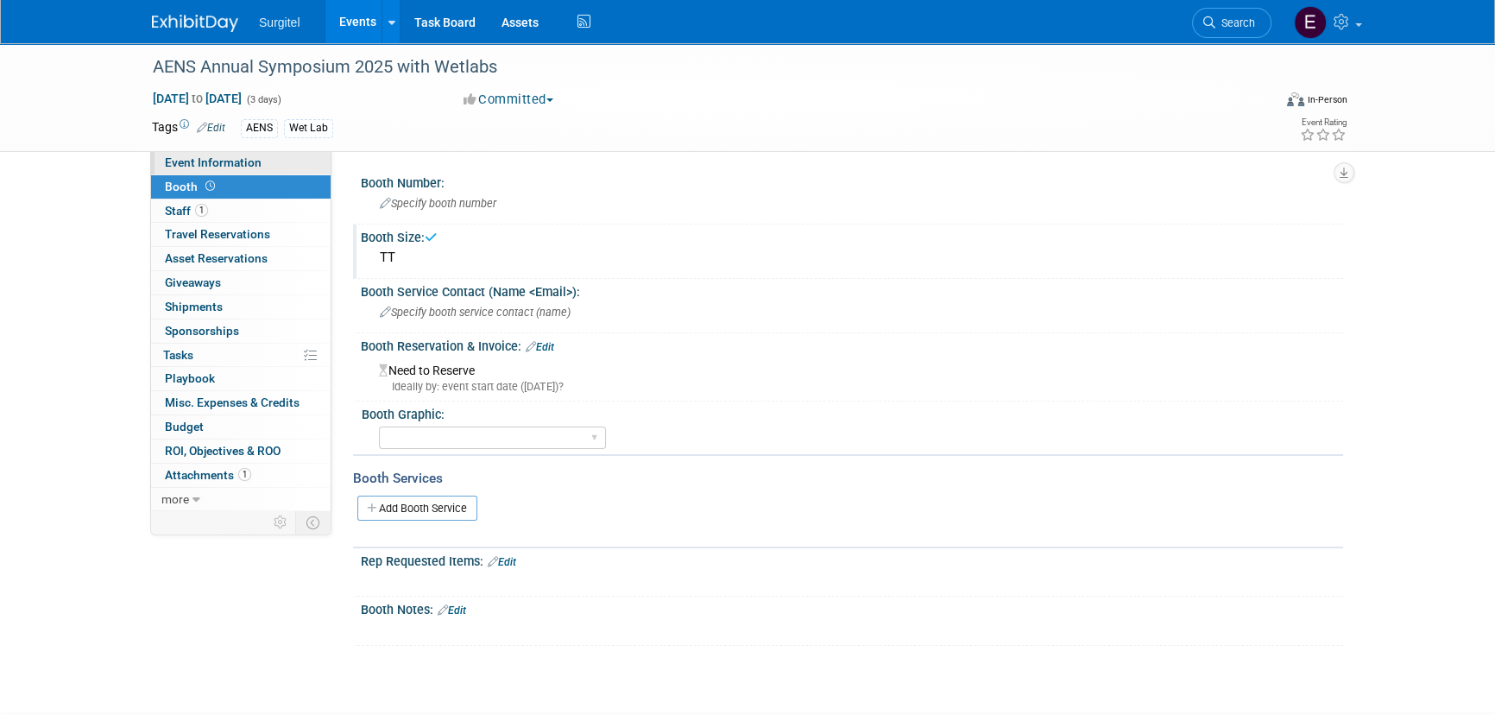
click at [205, 159] on span "Event Information" at bounding box center [213, 162] width 97 height 14
select select "Trade Show"
select select "SkyMiles - 93008"
select select "No"
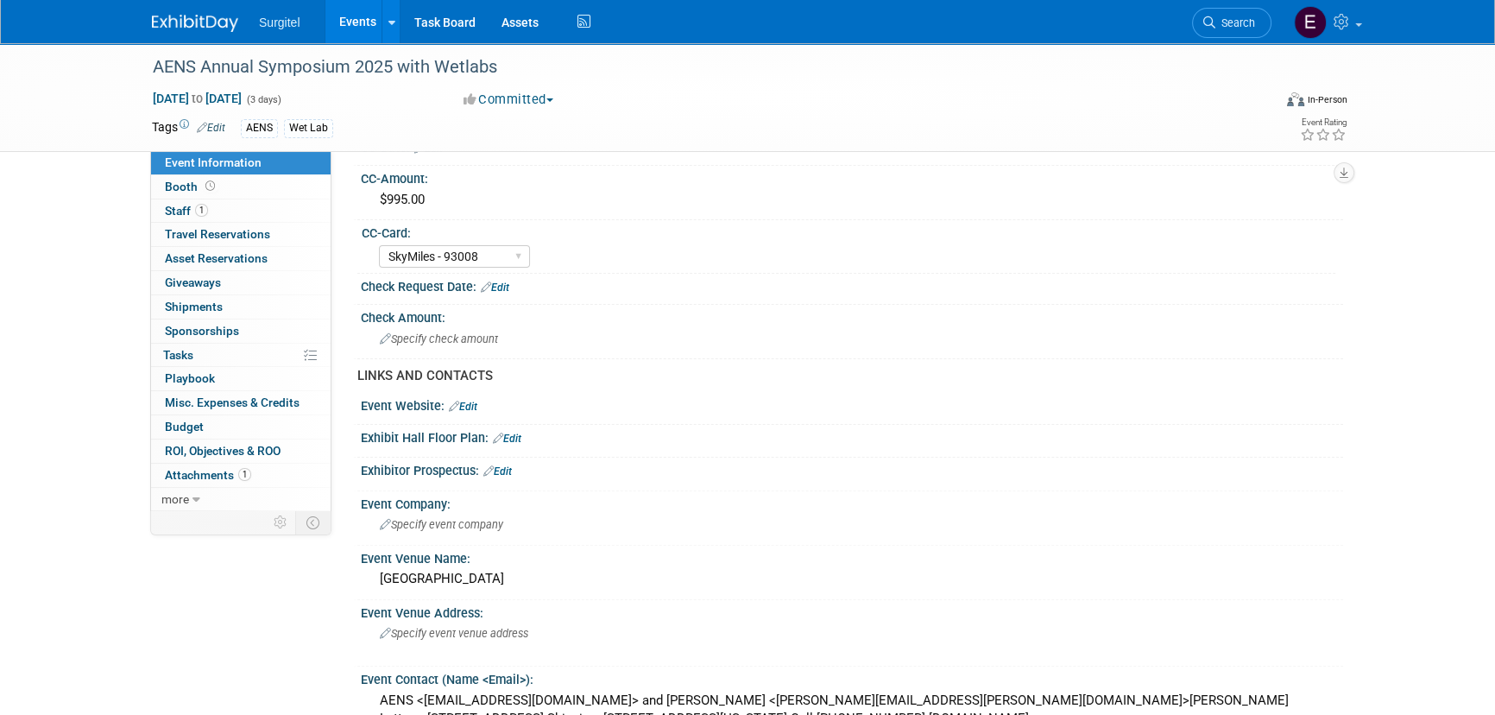
scroll to position [549, 0]
